Goal: Register for event/course

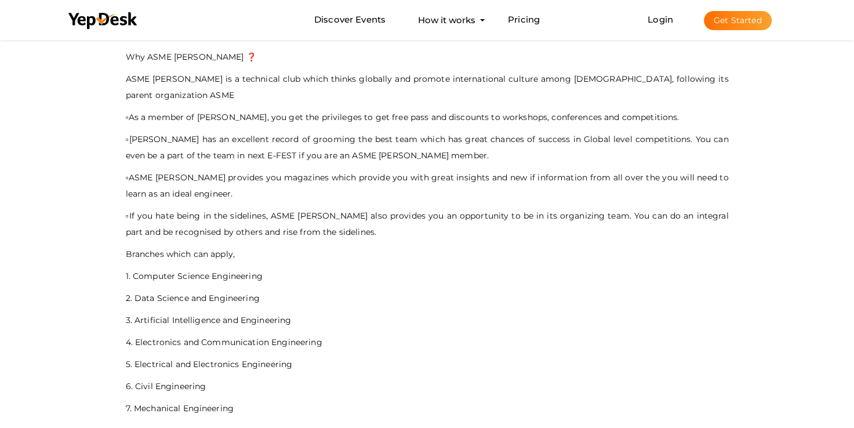
scroll to position [174, 0]
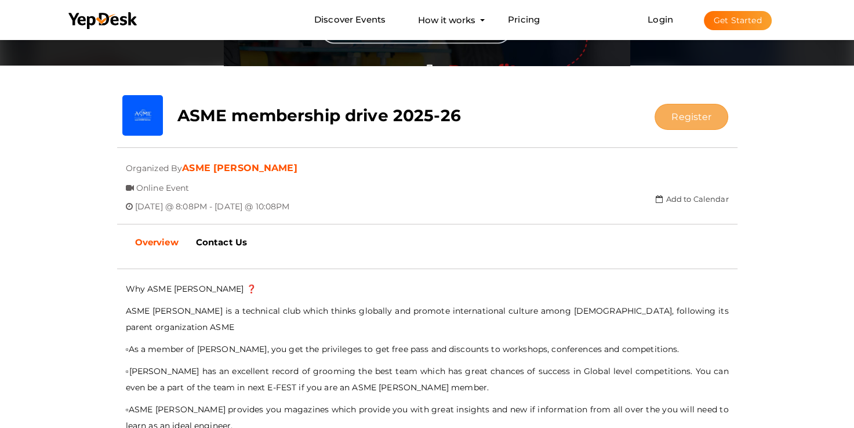
click at [687, 111] on button "Register" at bounding box center [692, 117] width 74 height 26
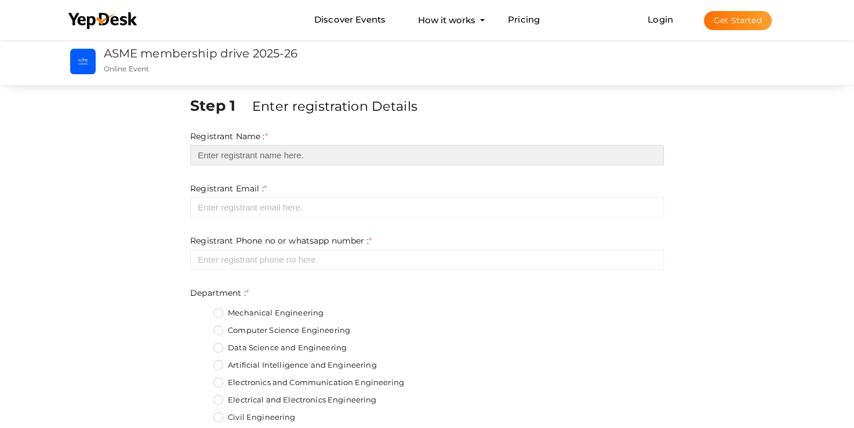
click at [244, 157] on input "text" at bounding box center [427, 155] width 474 height 20
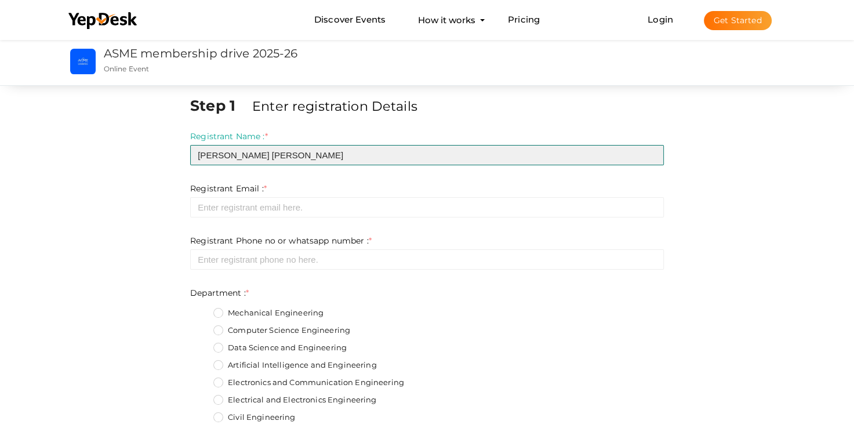
type input "[PERSON_NAME] [PERSON_NAME]"
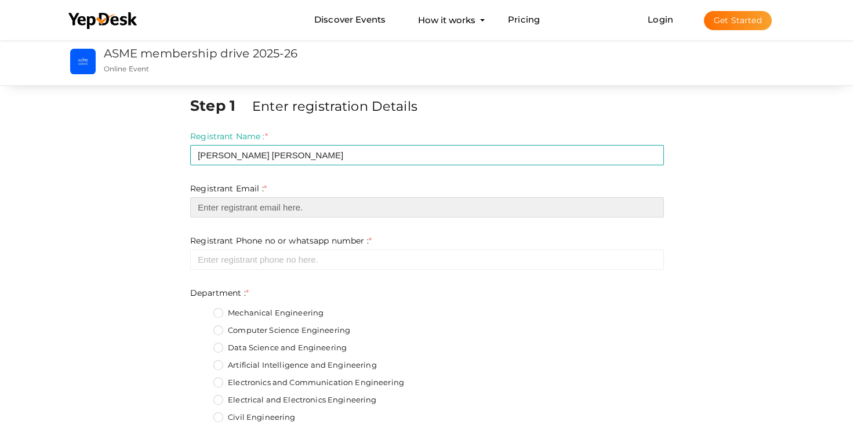
paste input "[EMAIL_ADDRESS][DOMAIN_NAME]"
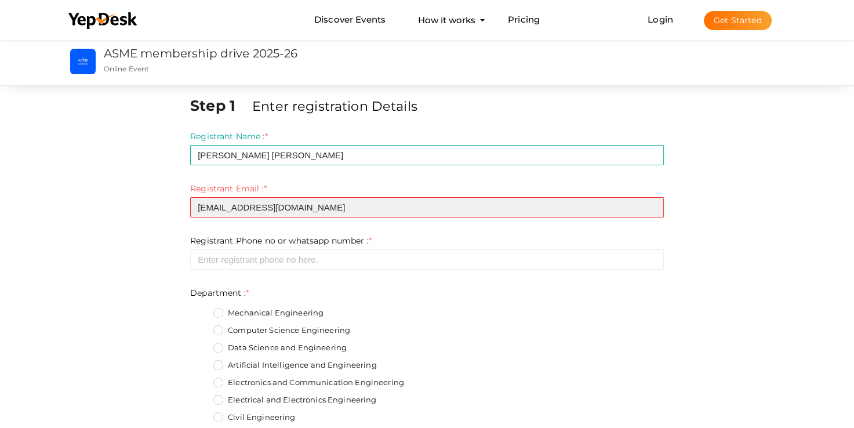
type input "[EMAIL_ADDRESS][DOMAIN_NAME]"
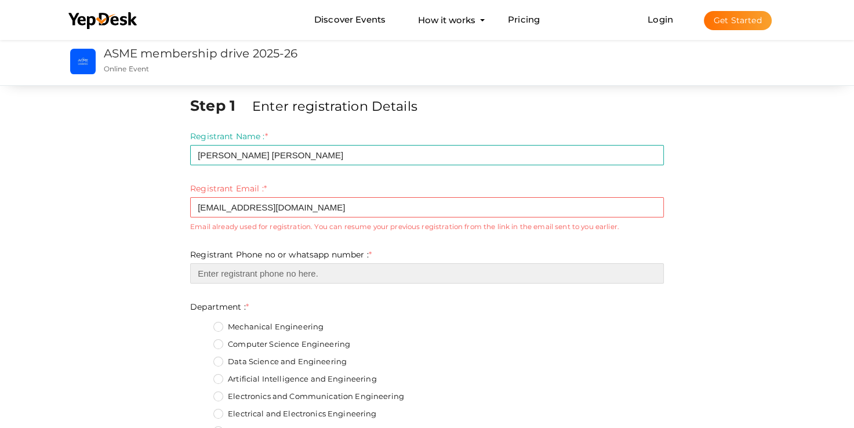
click at [258, 256] on ng-form "Registrant Phone no or whatsapp number : * Required. Invalid email Invalid phon…" at bounding box center [427, 266] width 474 height 34
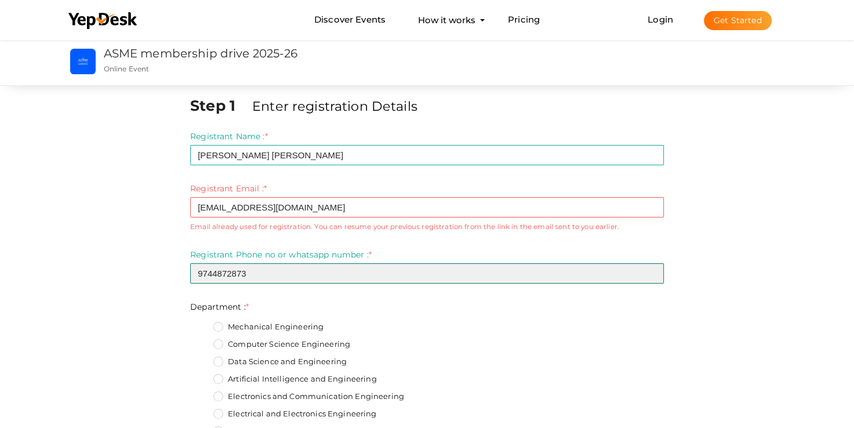
scroll to position [58, 0]
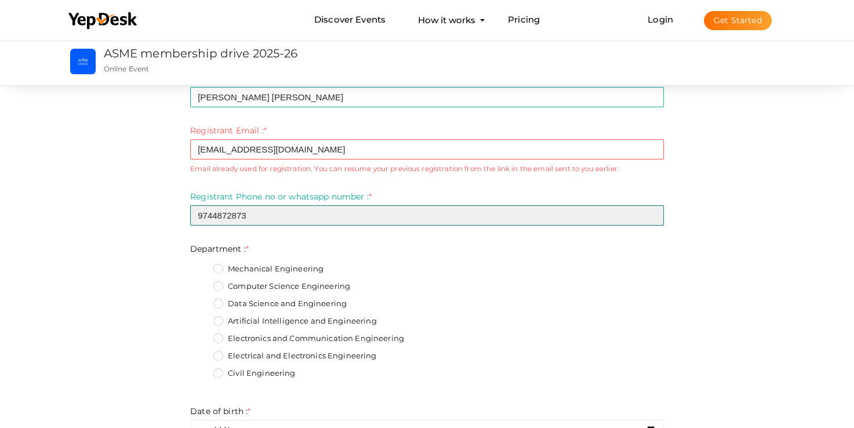
type input "9744872873"
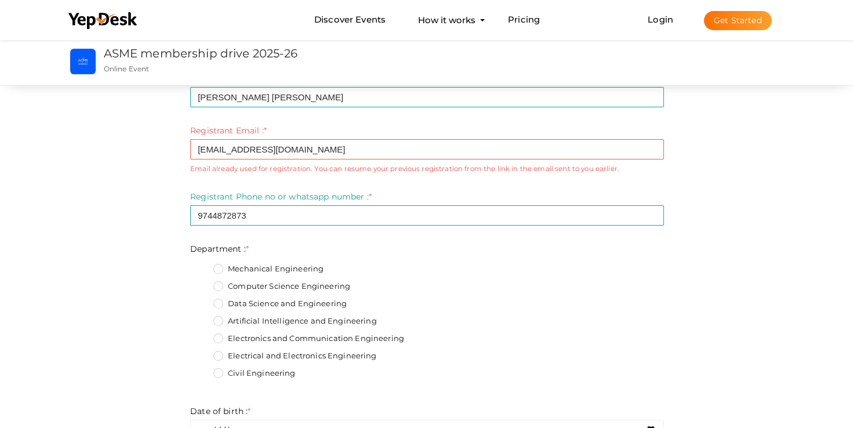
click at [212, 299] on fieldset "Mechanical Engineering Computer Science Engineering Data Science and Engineerin…" at bounding box center [427, 323] width 474 height 130
click at [221, 302] on label "Data Science and Engineering" at bounding box center [279, 304] width 133 height 12
click at [202, 300] on input "Data Science and Engineering" at bounding box center [202, 300] width 0 height 0
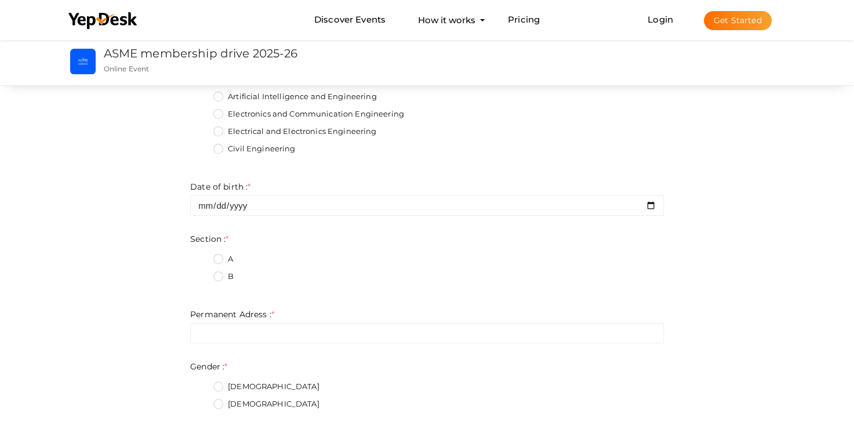
scroll to position [290, 0]
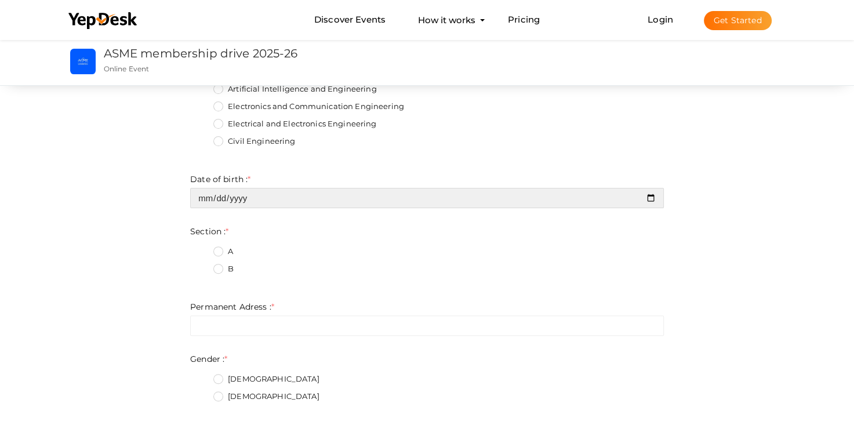
click at [255, 198] on input "date" at bounding box center [427, 198] width 474 height 20
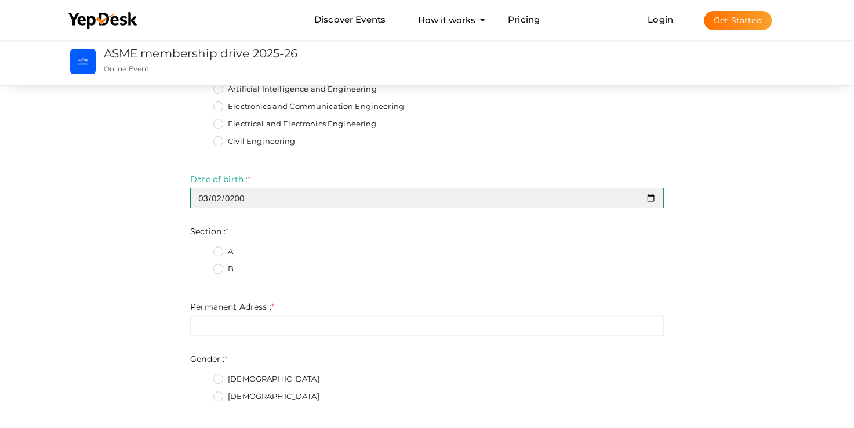
type input "2007-03-02"
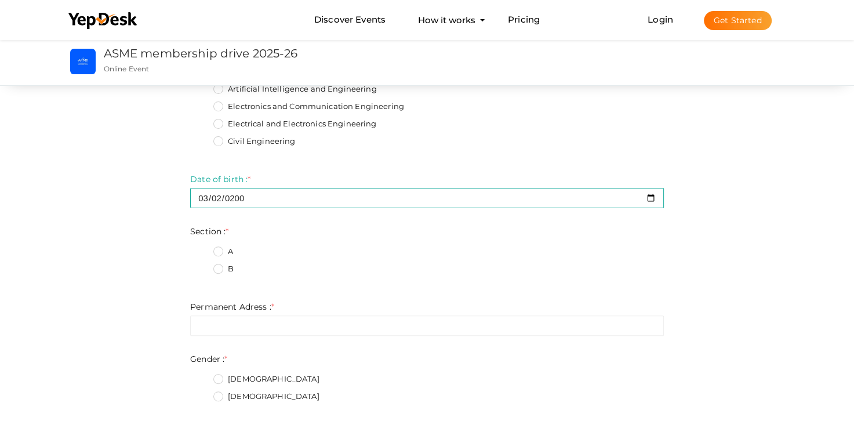
click at [218, 250] on label "A" at bounding box center [223, 252] width 20 height 12
click at [202, 248] on input "A" at bounding box center [202, 248] width 0 height 0
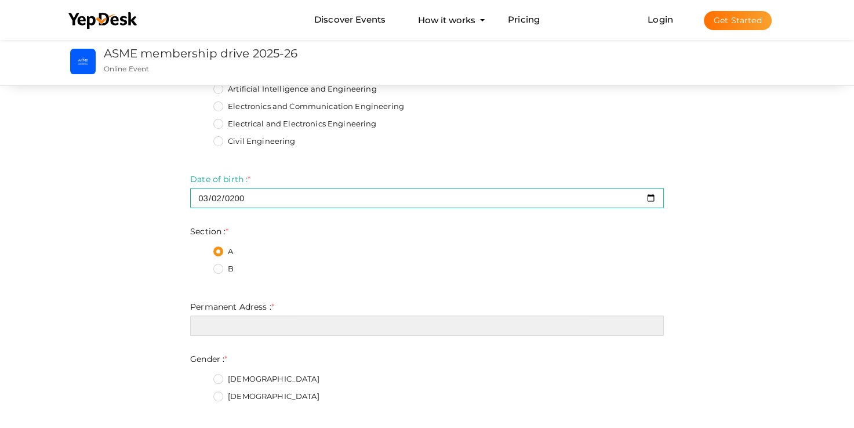
click at [218, 325] on input "text" at bounding box center [427, 326] width 474 height 20
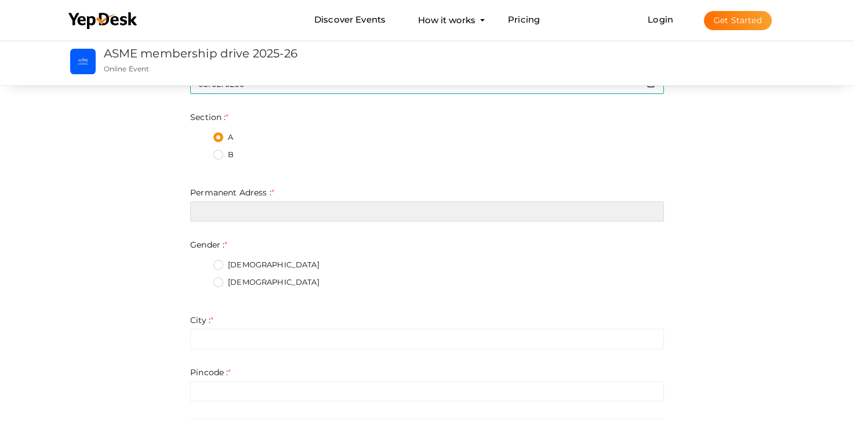
scroll to position [406, 0]
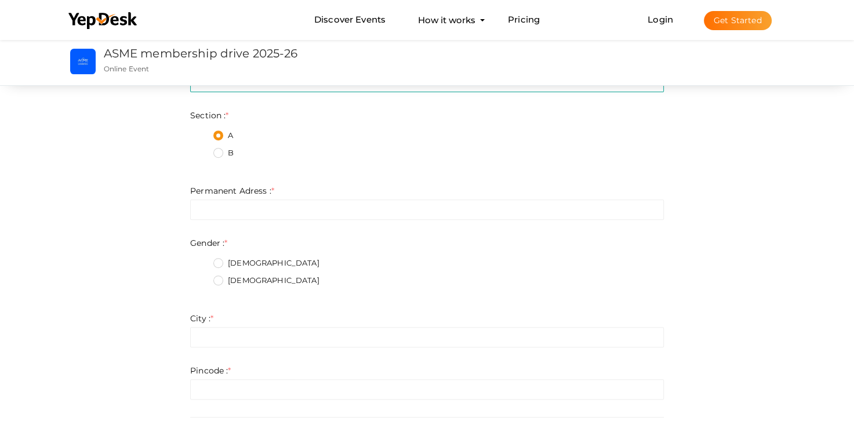
click at [217, 263] on label "[DEMOGRAPHIC_DATA]" at bounding box center [266, 264] width 106 height 12
click at [202, 260] on input "[DEMOGRAPHIC_DATA]" at bounding box center [202, 260] width 0 height 0
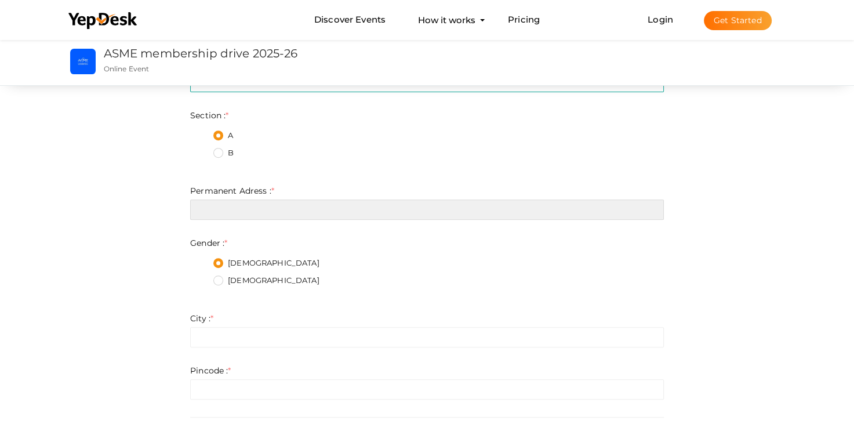
click at [209, 213] on input "text" at bounding box center [427, 210] width 474 height 20
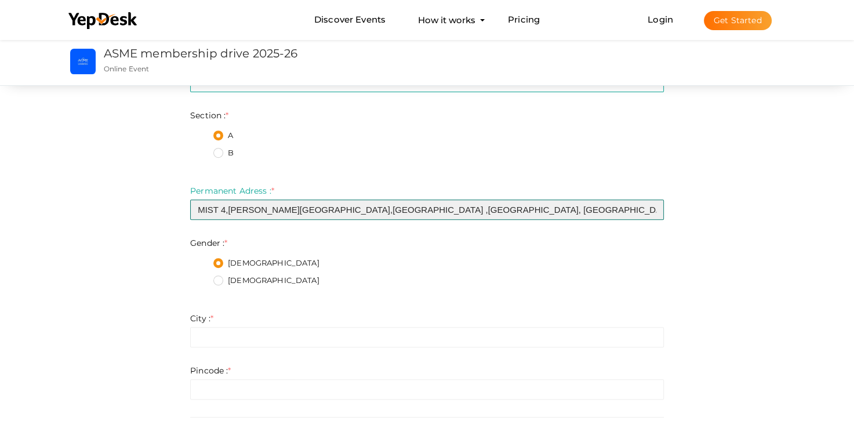
type input "MIST 4,JAIRAJ SPECTRUM APARTMENTS,EAST END ,MAIN AVENUE, KANGARAPADY, VADACODE …"
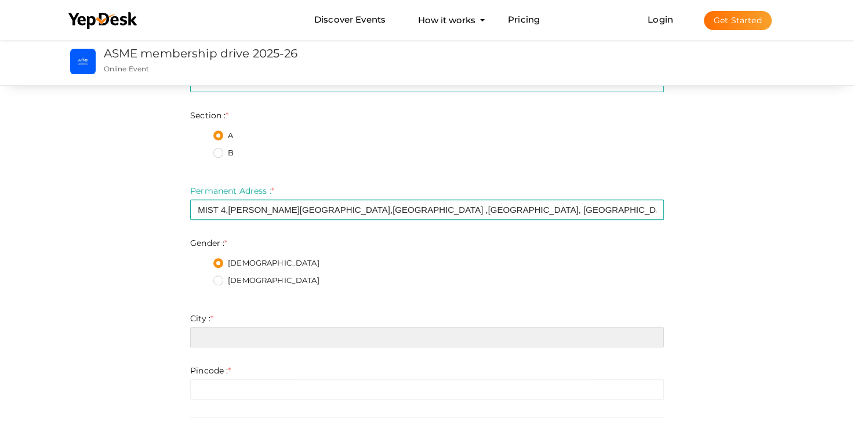
click at [211, 344] on input "text" at bounding box center [427, 337] width 474 height 20
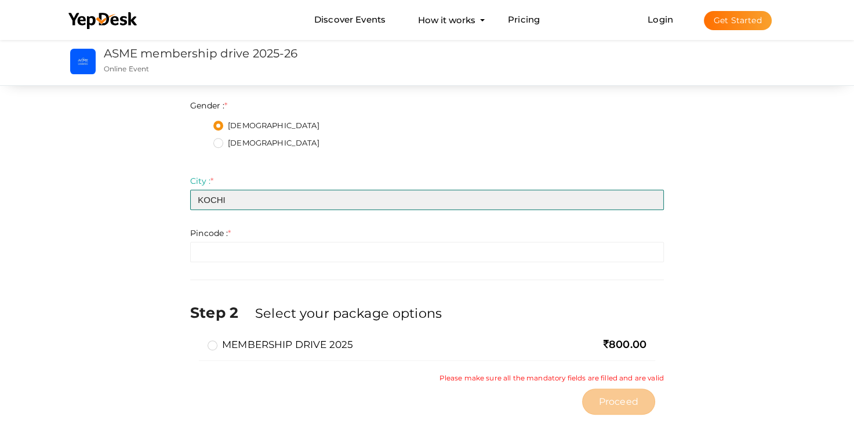
scroll to position [580, 0]
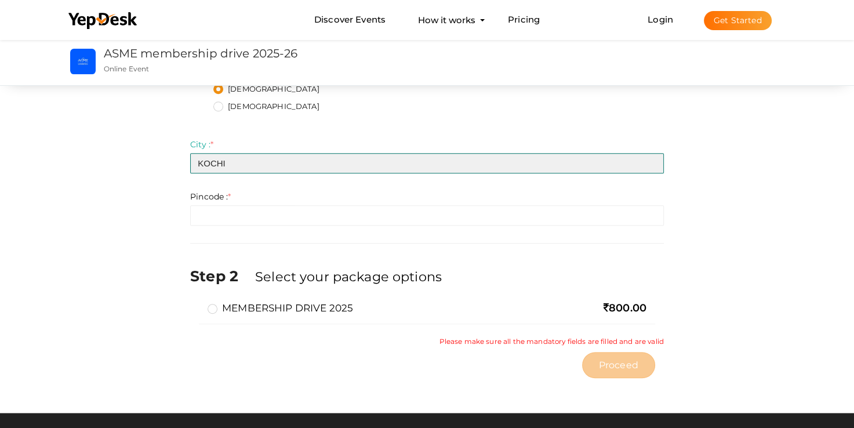
type input "KOCHI"
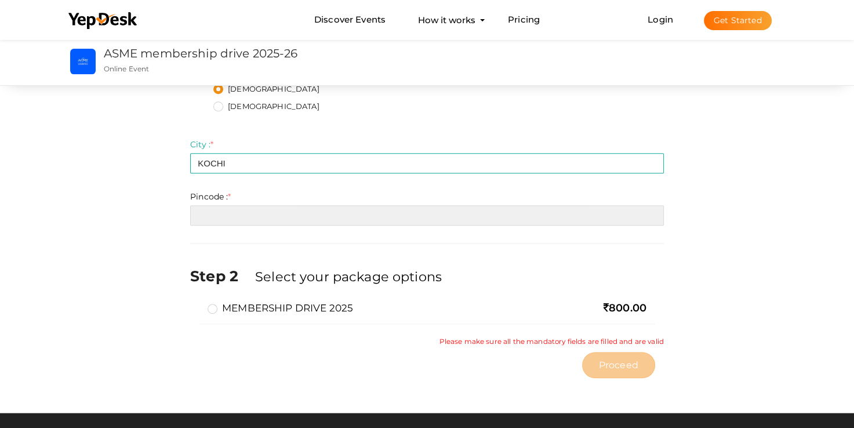
click at [240, 210] on input "number" at bounding box center [427, 215] width 474 height 20
type input "682021"
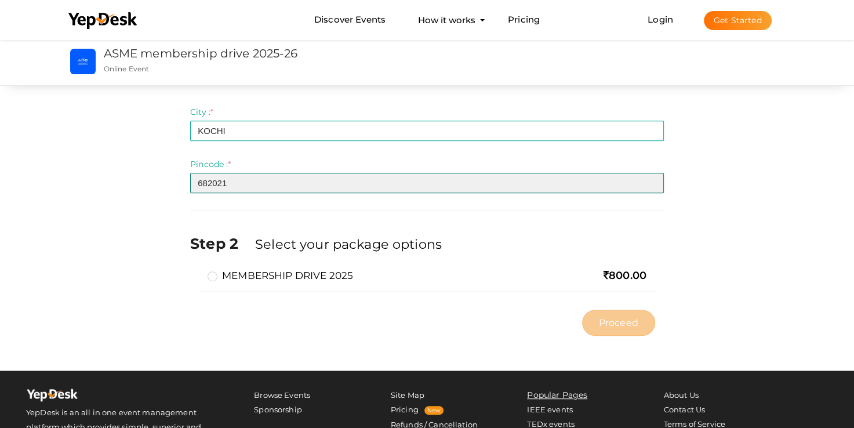
scroll to position [661, 0]
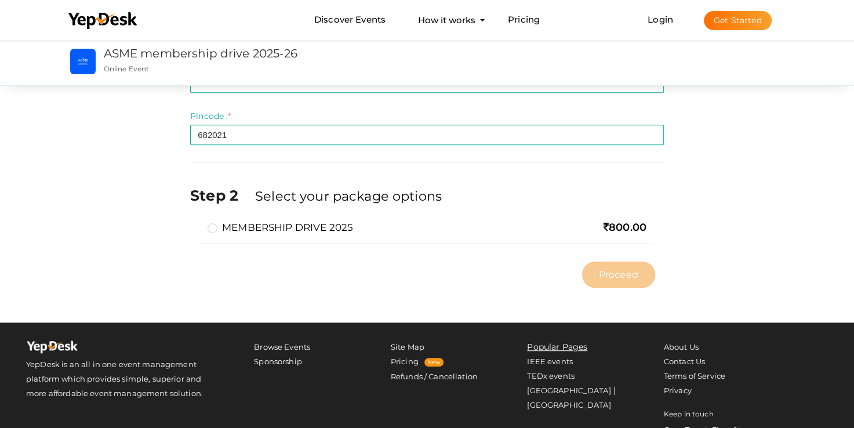
click at [340, 230] on label "MEMBERSHIP DRIVE 2025" at bounding box center [281, 227] width 146 height 14
click at [196, 223] on input "MEMBERSHIP DRIVE 2025" at bounding box center [196, 223] width 0 height 0
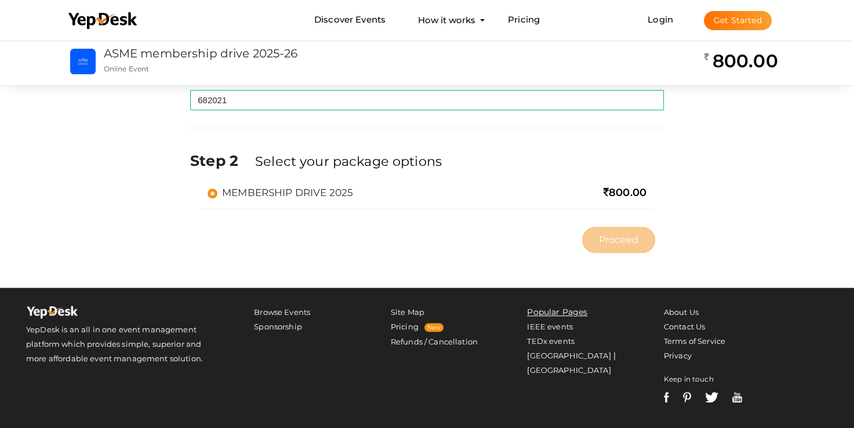
scroll to position [696, 0]
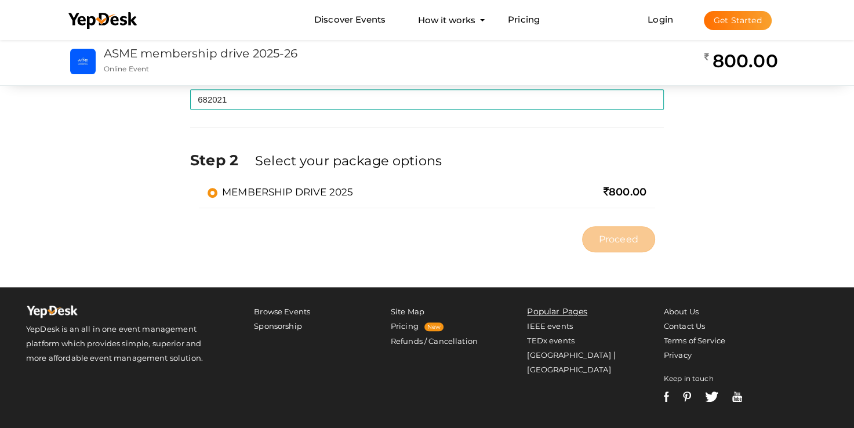
click at [626, 190] on span "800.00" at bounding box center [625, 192] width 43 height 13
click at [216, 193] on label "MEMBERSHIP DRIVE 2025" at bounding box center [281, 192] width 146 height 14
click at [196, 187] on input "MEMBERSHIP DRIVE 2025" at bounding box center [196, 187] width 0 height 0
click at [215, 190] on label "MEMBERSHIP DRIVE 2025" at bounding box center [281, 192] width 146 height 14
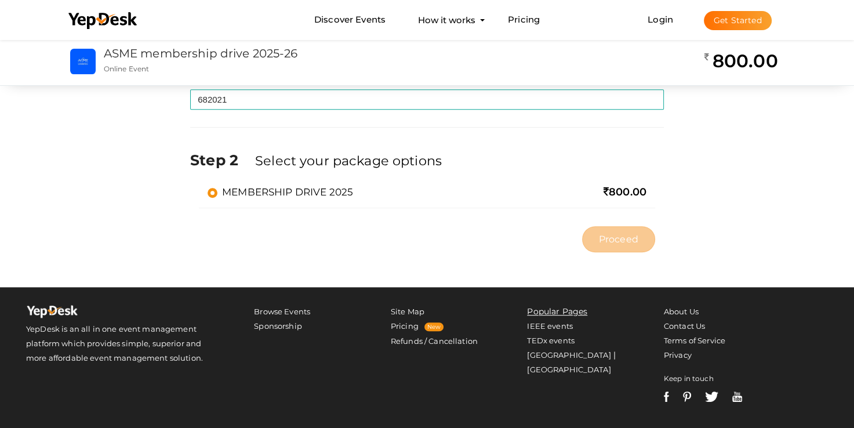
click at [196, 187] on input "MEMBERSHIP DRIVE 2025" at bounding box center [196, 187] width 0 height 0
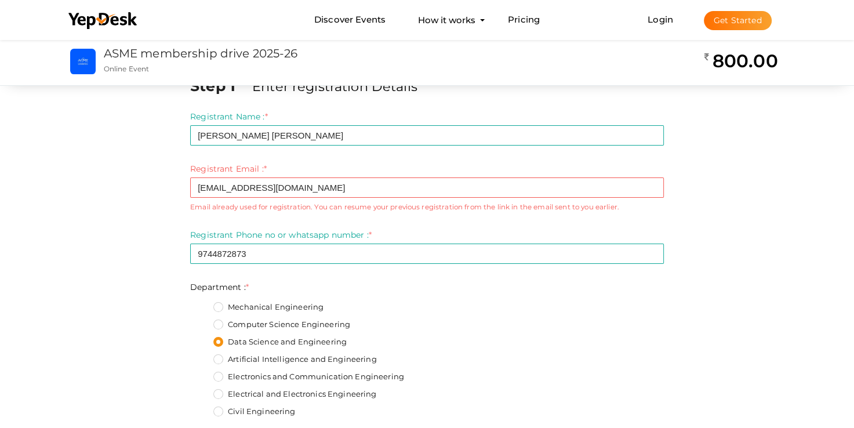
scroll to position [0, 0]
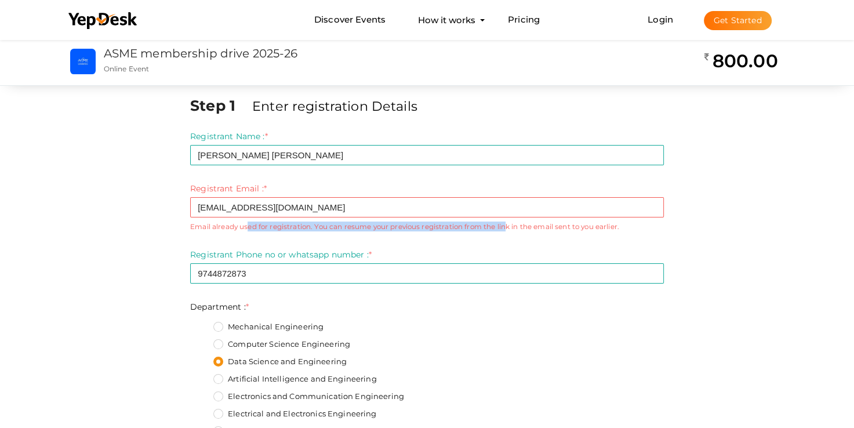
drag, startPoint x: 248, startPoint y: 228, endPoint x: 505, endPoint y: 230, distance: 256.9
click at [505, 230] on small "Email already used for registration. You can resume your previous registration …" at bounding box center [427, 227] width 474 height 10
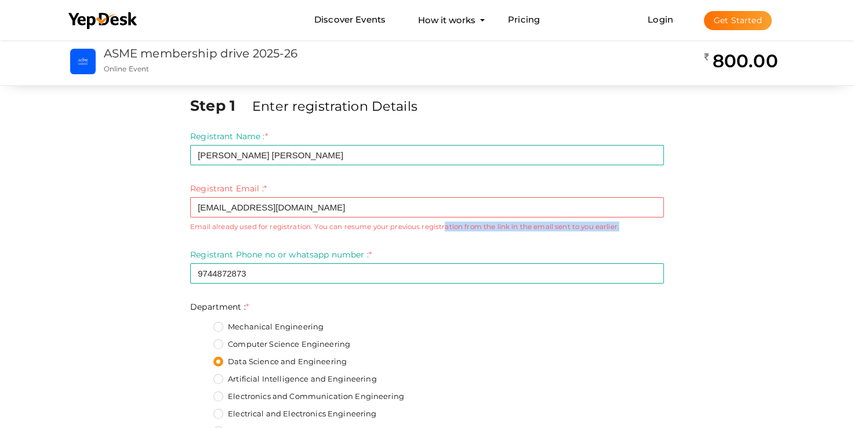
drag, startPoint x: 445, startPoint y: 224, endPoint x: 643, endPoint y: 226, distance: 197.8
click at [643, 226] on small "Email already used for registration. You can resume your previous registration …" at bounding box center [427, 227] width 474 height 10
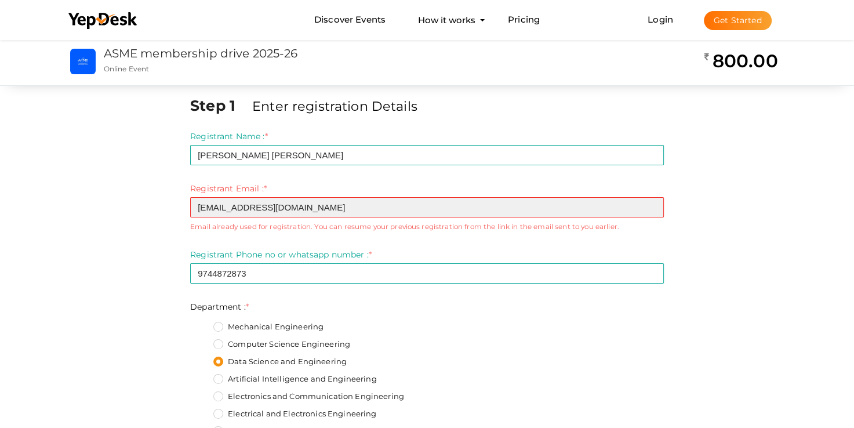
drag, startPoint x: 351, startPoint y: 208, endPoint x: 179, endPoint y: 196, distance: 173.3
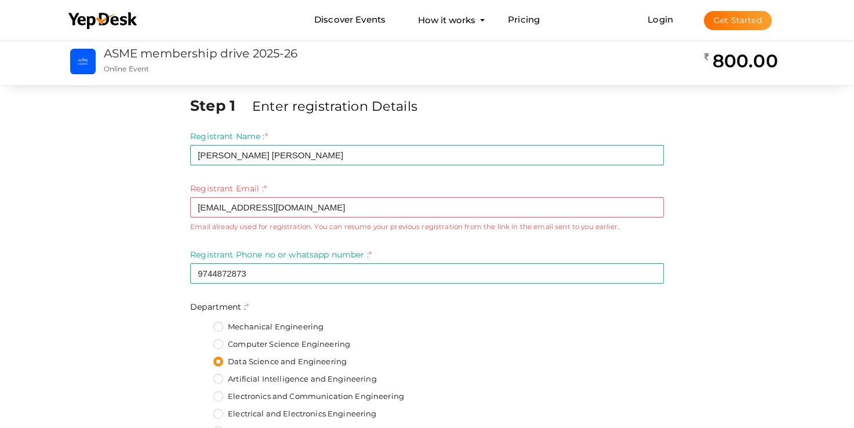
click at [506, 226] on small "Email already used for registration. You can resume your previous registration …" at bounding box center [427, 227] width 474 height 10
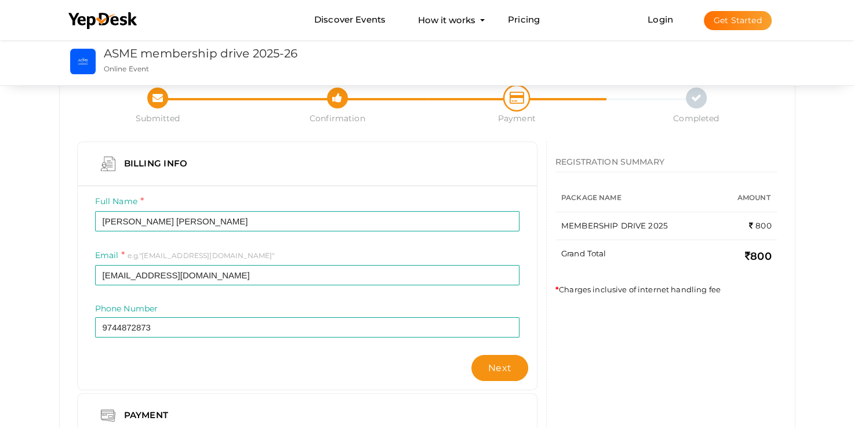
scroll to position [58, 0]
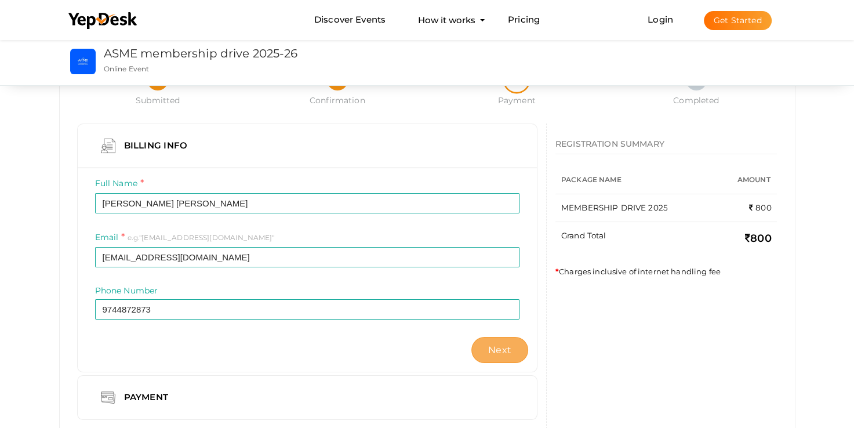
click at [507, 354] on span "Next" at bounding box center [499, 350] width 23 height 11
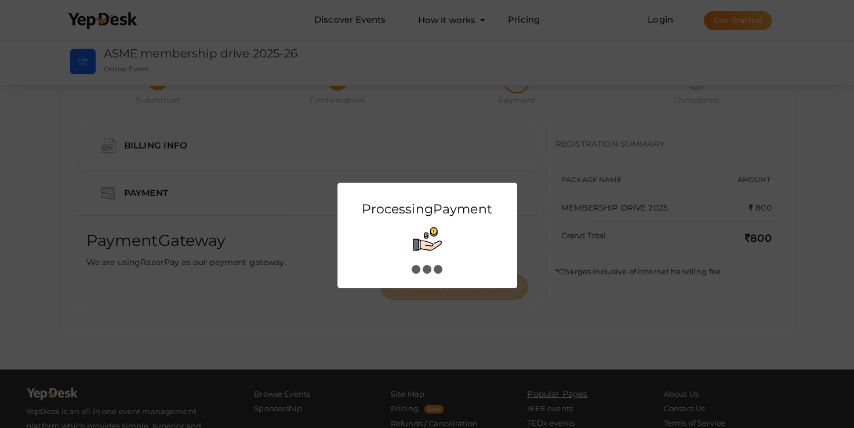
scroll to position [0, 0]
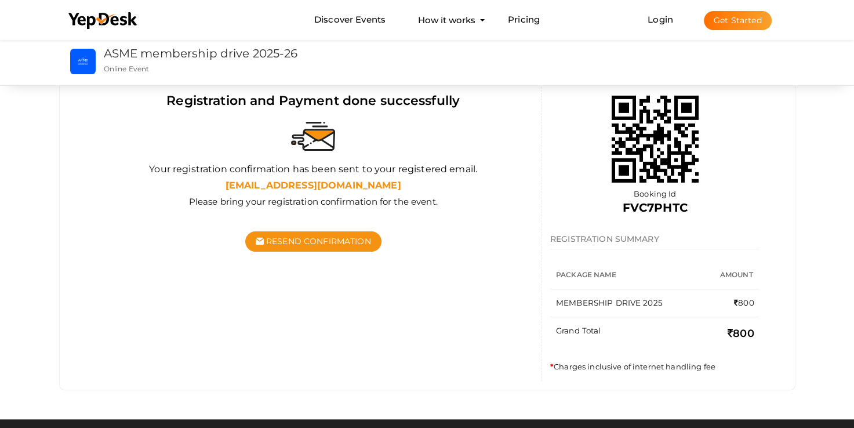
scroll to position [99, 0]
